Goal: Find specific page/section

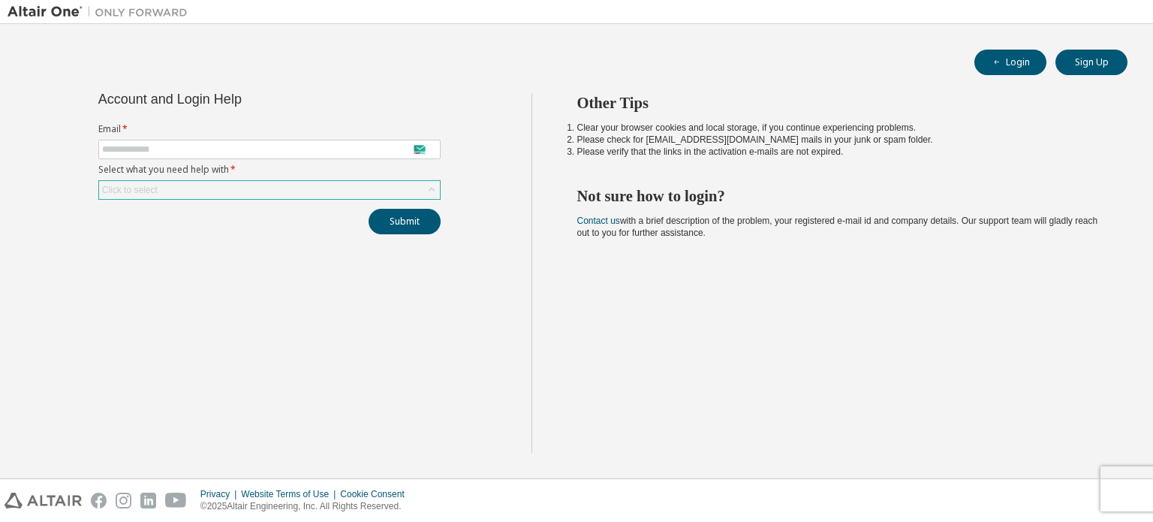
click at [430, 185] on icon at bounding box center [431, 189] width 15 height 15
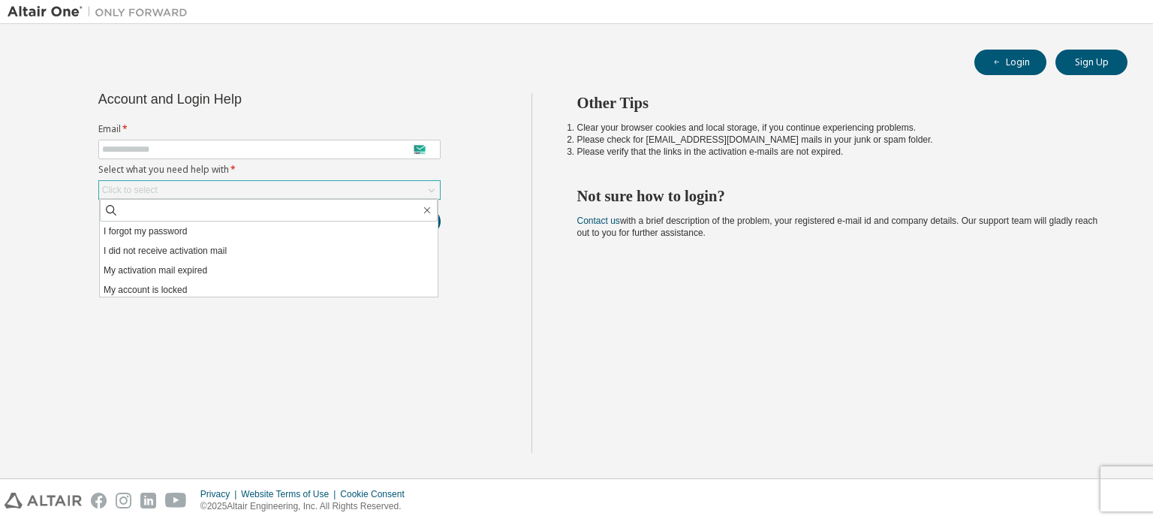
click at [430, 185] on icon at bounding box center [431, 189] width 15 height 15
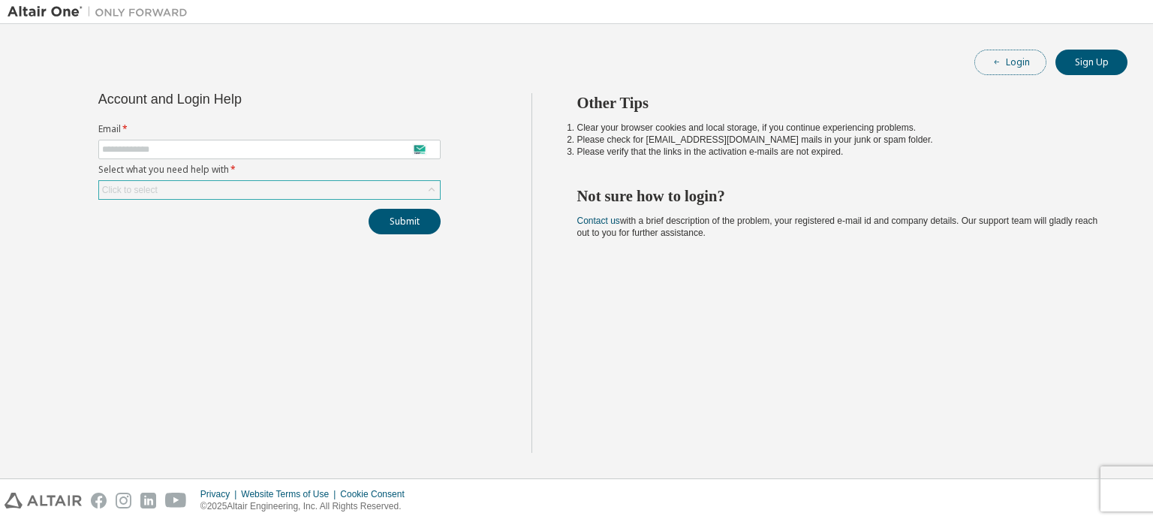
click at [1014, 62] on button "Login" at bounding box center [1010, 63] width 72 height 26
